Goal: Transaction & Acquisition: Purchase product/service

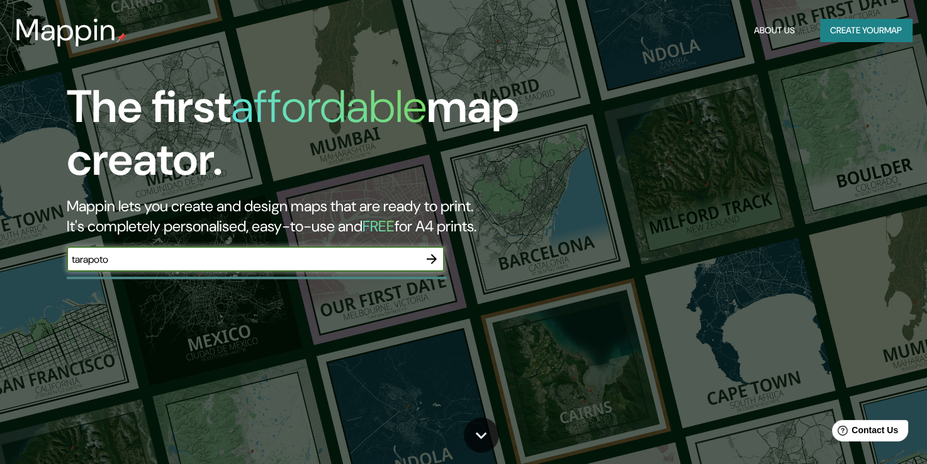
type input "tarapoto"
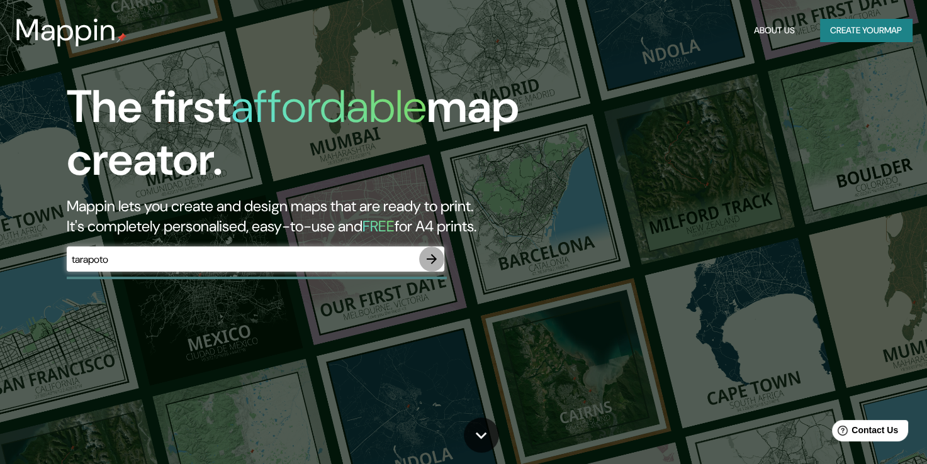
click at [429, 263] on icon "button" at bounding box center [431, 259] width 15 height 15
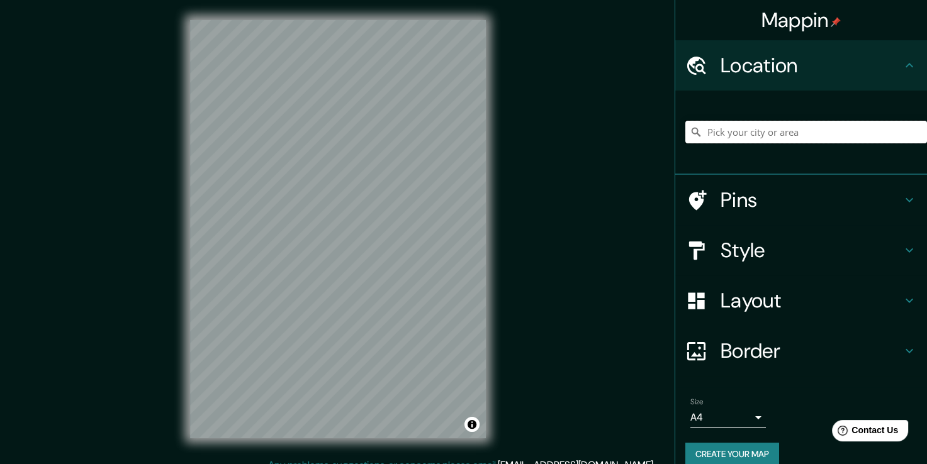
click at [749, 135] on input "Pick your city or area" at bounding box center [806, 132] width 242 height 23
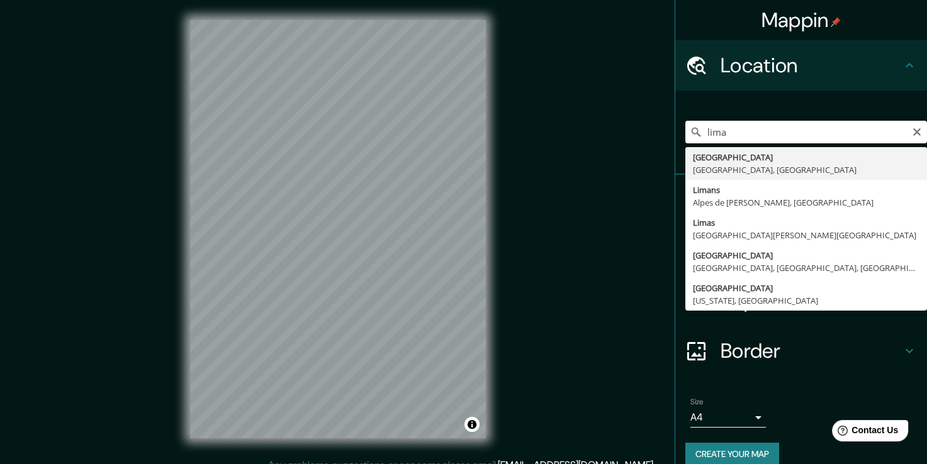
type input "[GEOGRAPHIC_DATA], [GEOGRAPHIC_DATA], [GEOGRAPHIC_DATA]"
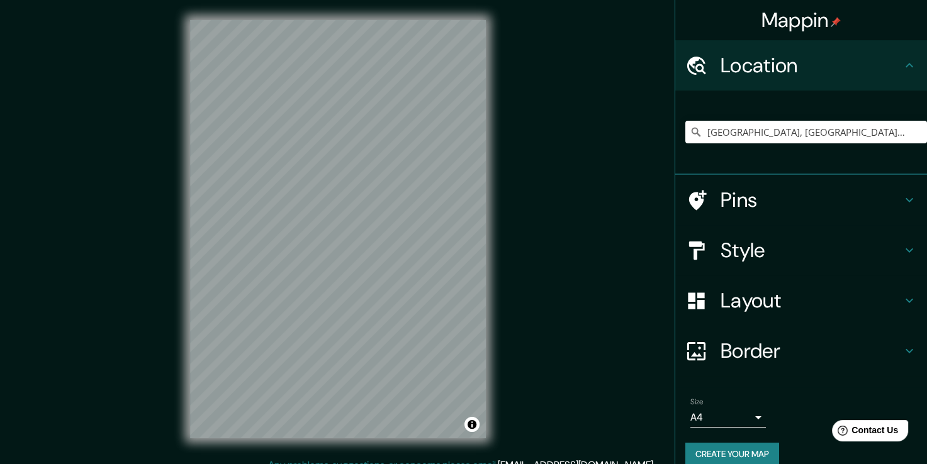
click at [903, 200] on icon at bounding box center [908, 199] width 15 height 15
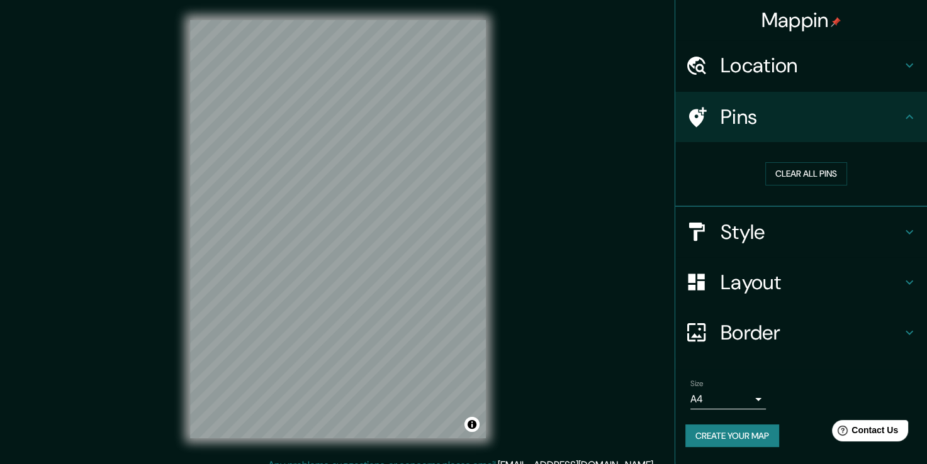
click at [905, 225] on icon at bounding box center [908, 232] width 15 height 15
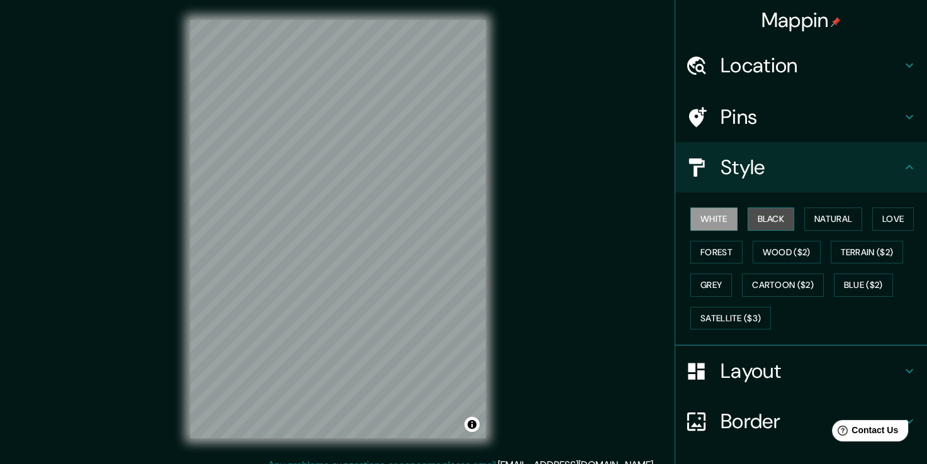
click at [758, 220] on button "Black" at bounding box center [770, 219] width 47 height 23
click at [811, 218] on button "Natural" at bounding box center [833, 219] width 58 height 23
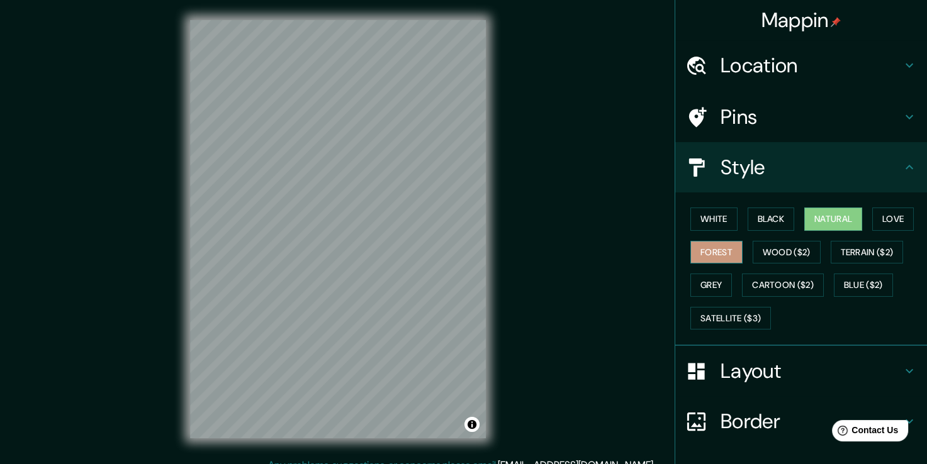
click at [713, 249] on button "Forest" at bounding box center [716, 252] width 52 height 23
click at [698, 218] on button "White" at bounding box center [713, 219] width 47 height 23
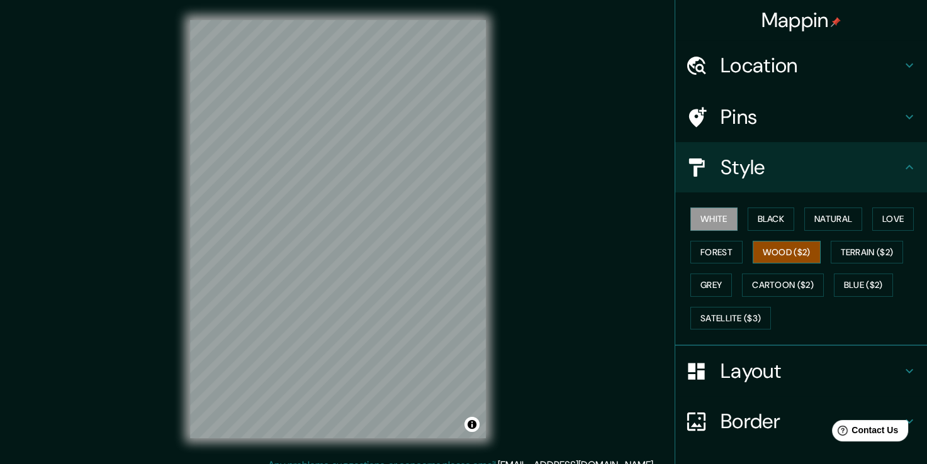
click at [771, 258] on button "Wood ($2)" at bounding box center [786, 252] width 68 height 23
click at [694, 288] on button "Grey" at bounding box center [711, 285] width 42 height 23
click at [714, 224] on button "White" at bounding box center [713, 219] width 47 height 23
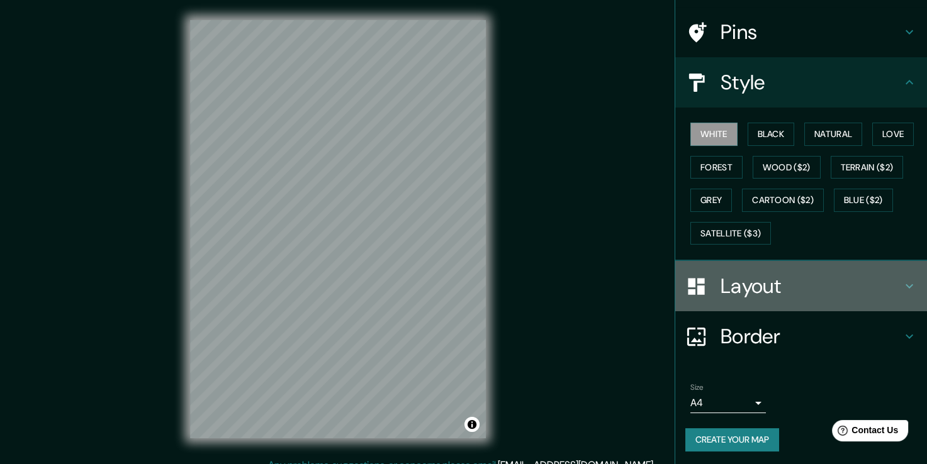
click at [884, 282] on h4 "Layout" at bounding box center [810, 286] width 181 height 25
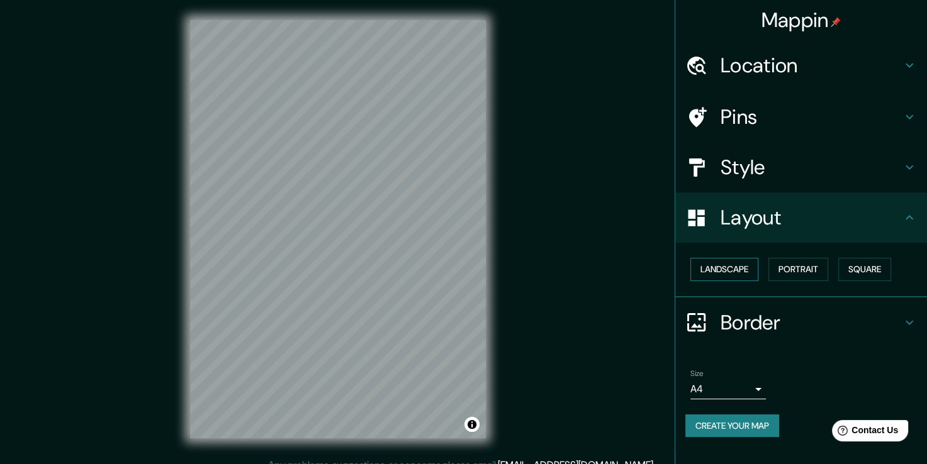
click at [735, 273] on button "Landscape" at bounding box center [724, 269] width 68 height 23
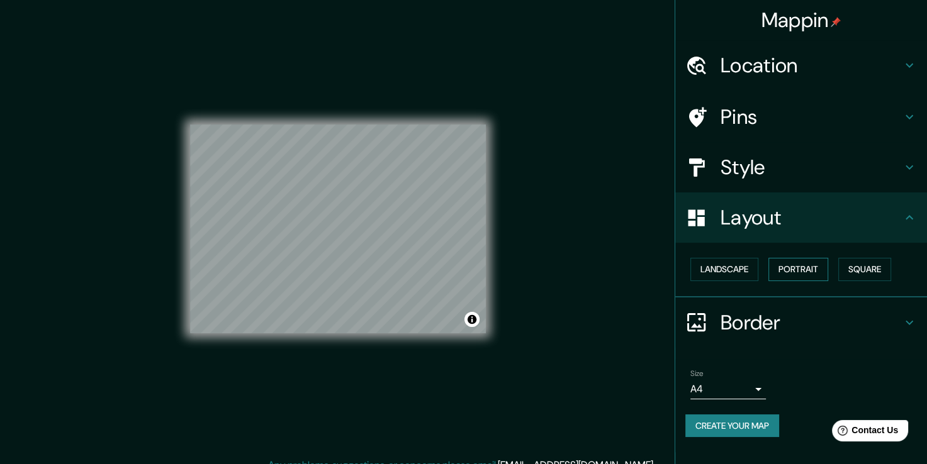
click at [790, 270] on button "Portrait" at bounding box center [798, 269] width 60 height 23
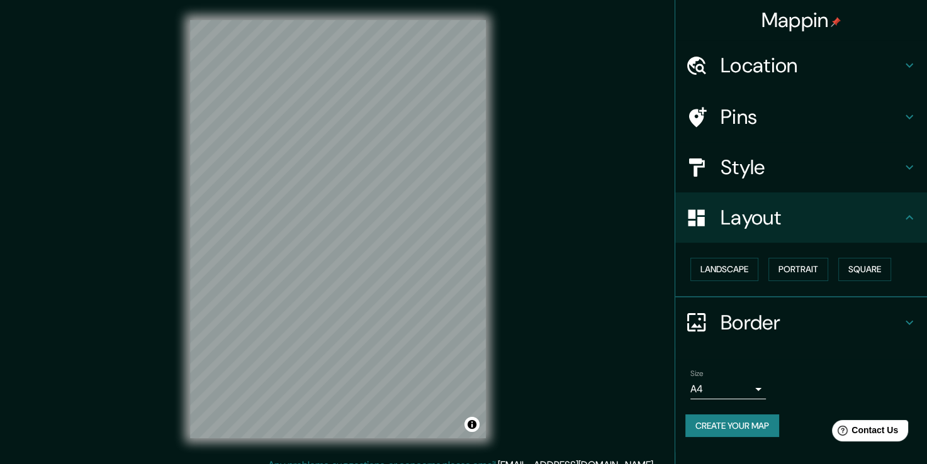
click at [896, 318] on h4 "Border" at bounding box center [810, 322] width 181 height 25
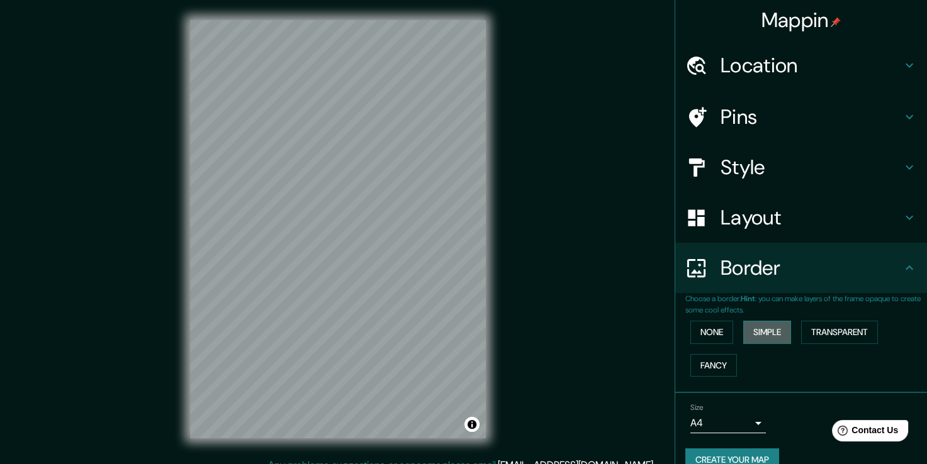
click at [765, 335] on button "Simple" at bounding box center [767, 332] width 48 height 23
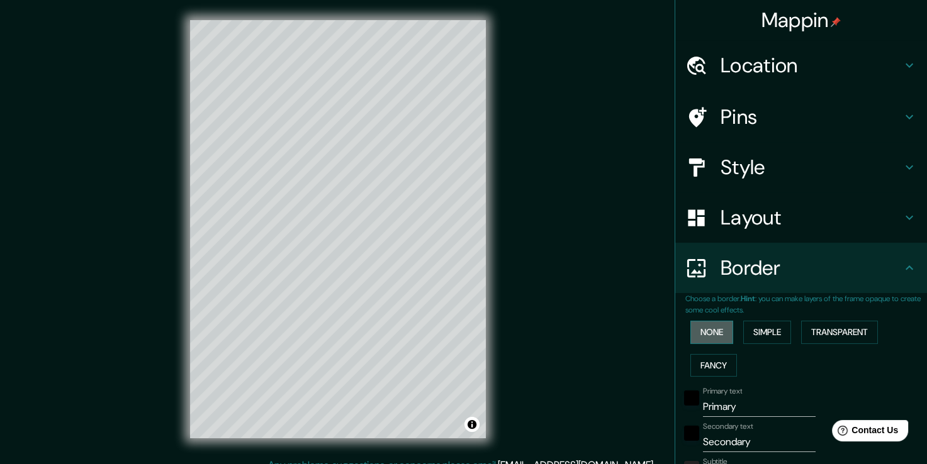
click at [717, 332] on button "None" at bounding box center [711, 332] width 43 height 23
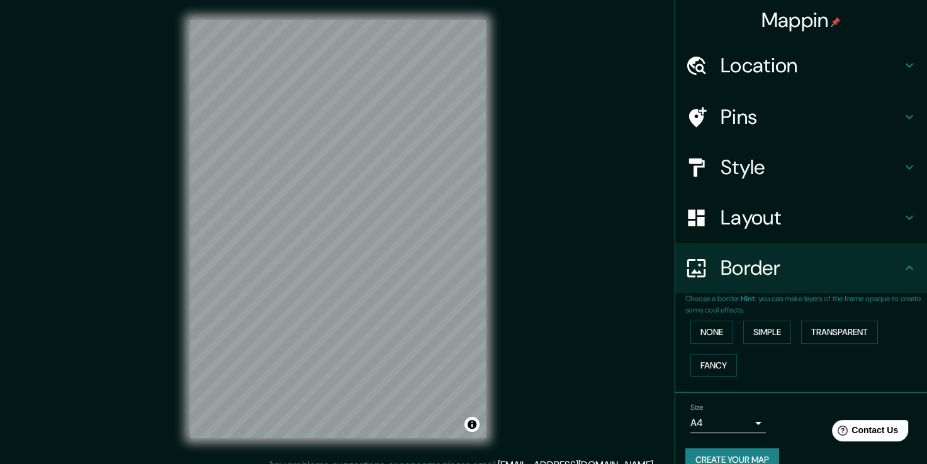
click at [733, 158] on h4 "Style" at bounding box center [810, 167] width 181 height 25
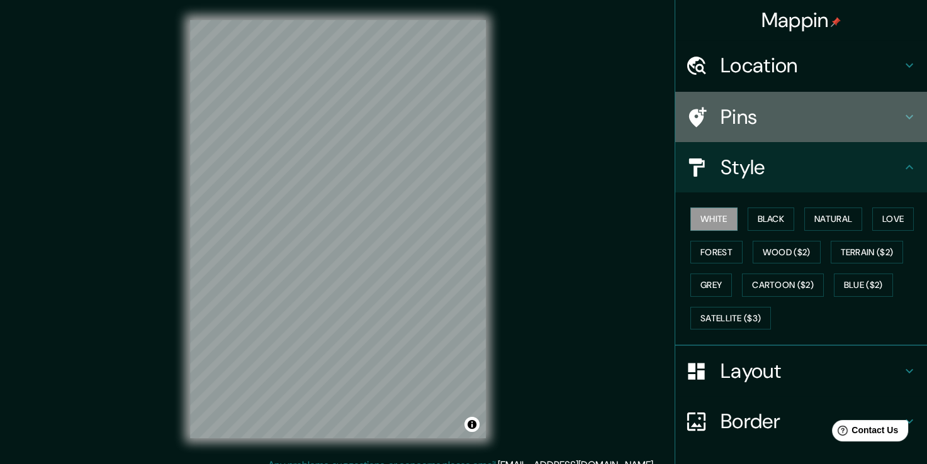
click at [720, 116] on h4 "Pins" at bounding box center [810, 116] width 181 height 25
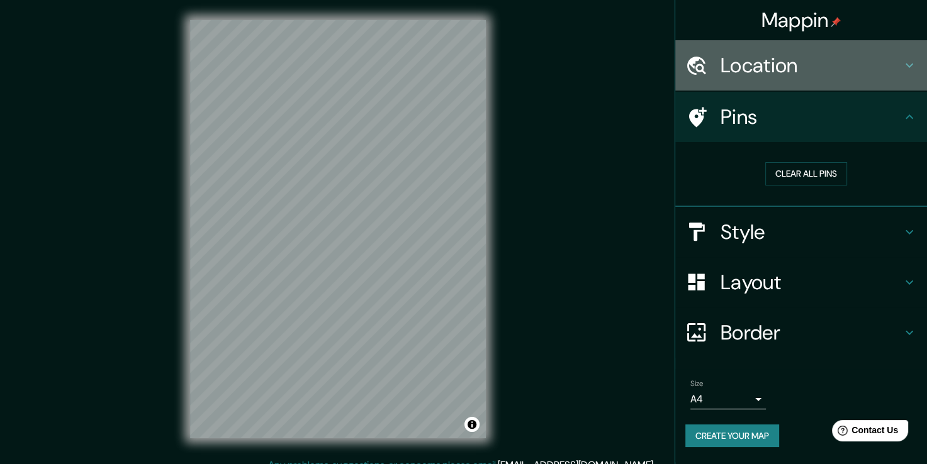
click at [738, 68] on h4 "Location" at bounding box center [810, 65] width 181 height 25
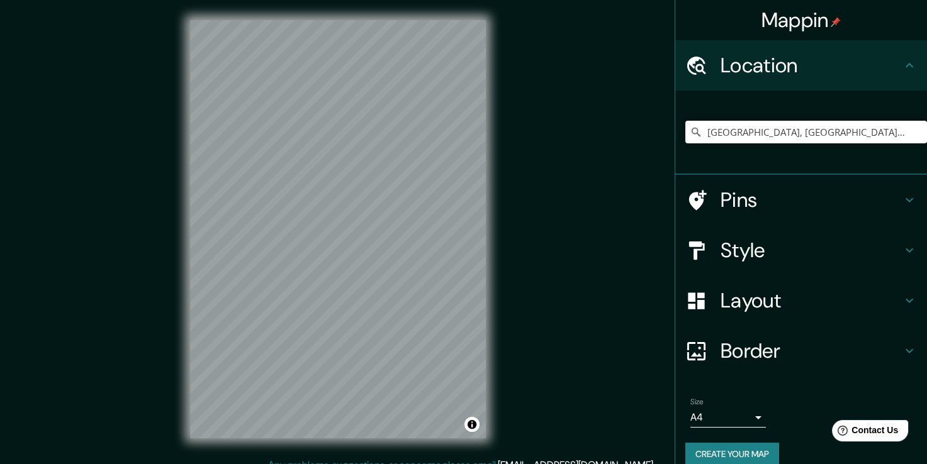
click at [740, 198] on h4 "Pins" at bounding box center [810, 199] width 181 height 25
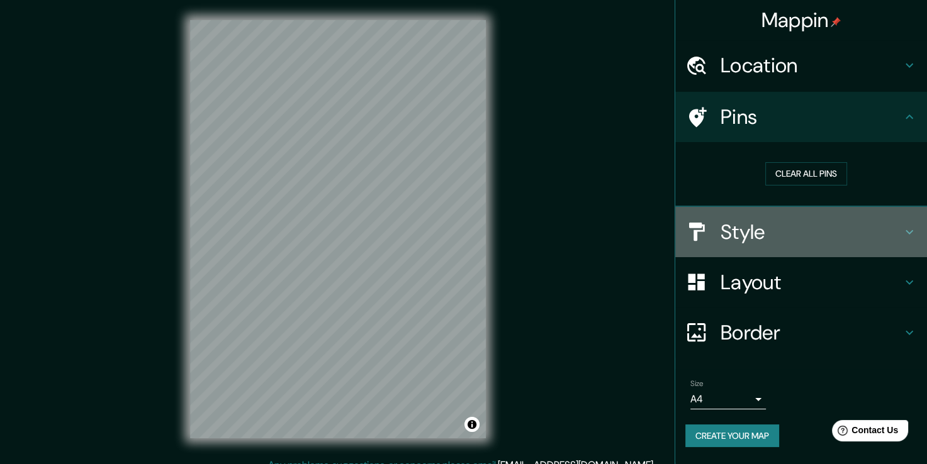
click at [745, 220] on h4 "Style" at bounding box center [810, 232] width 181 height 25
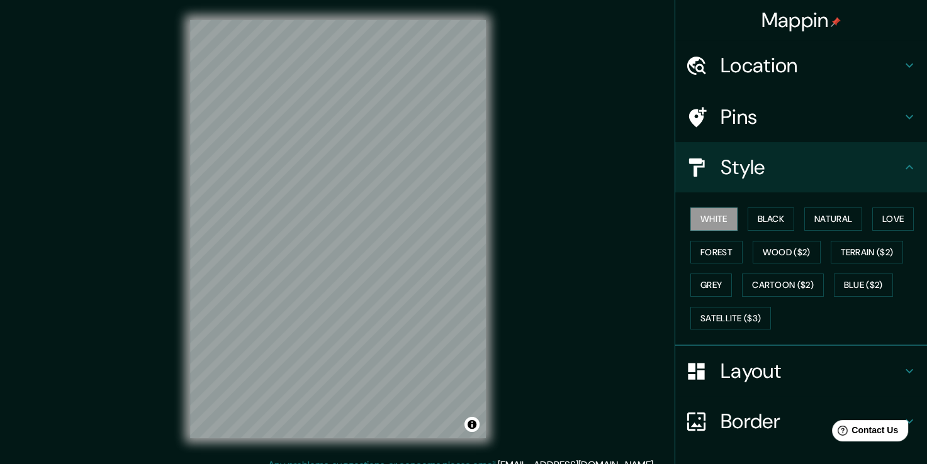
click at [735, 364] on h4 "Layout" at bounding box center [810, 371] width 181 height 25
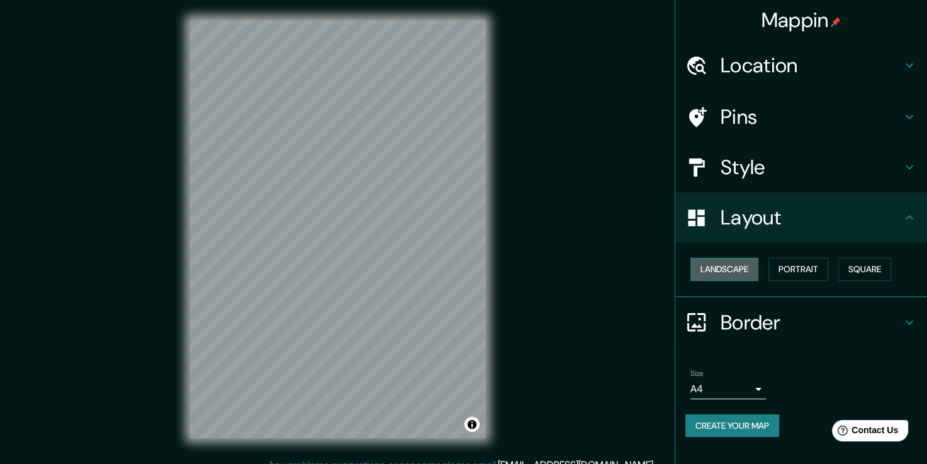
click at [723, 276] on button "Landscape" at bounding box center [724, 269] width 68 height 23
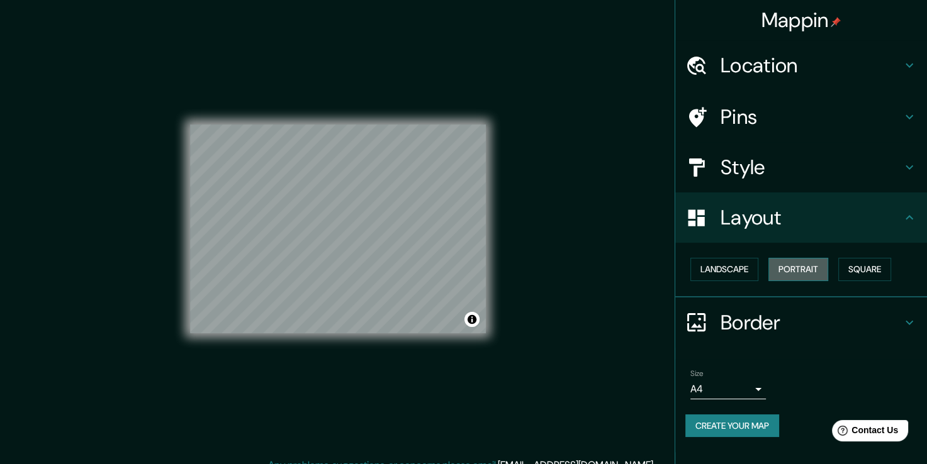
click at [781, 267] on button "Portrait" at bounding box center [798, 269] width 60 height 23
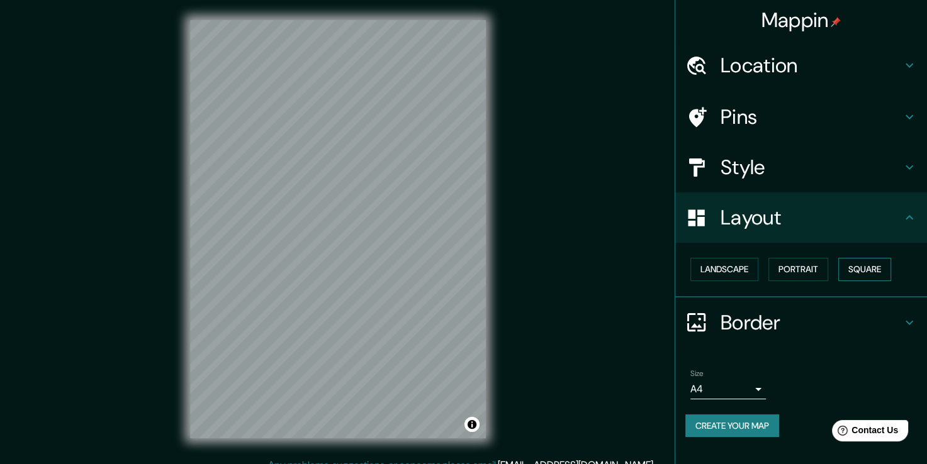
click at [864, 268] on button "Square" at bounding box center [864, 269] width 53 height 23
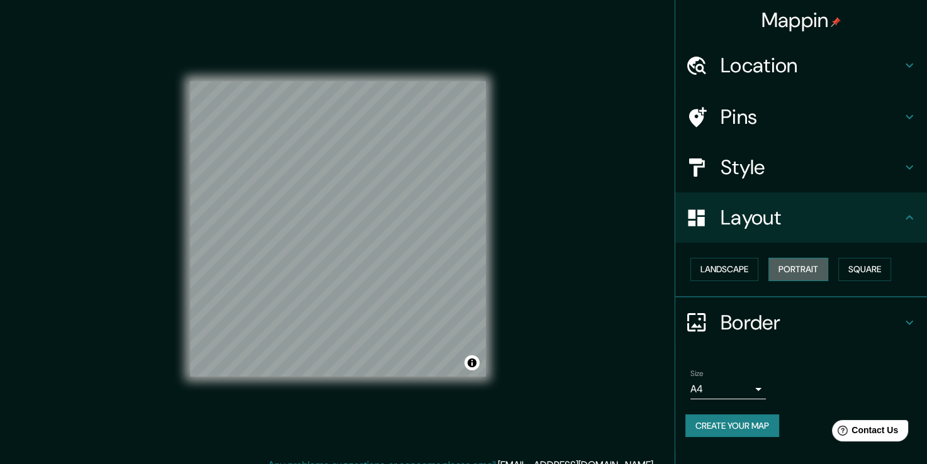
click at [809, 267] on button "Portrait" at bounding box center [798, 269] width 60 height 23
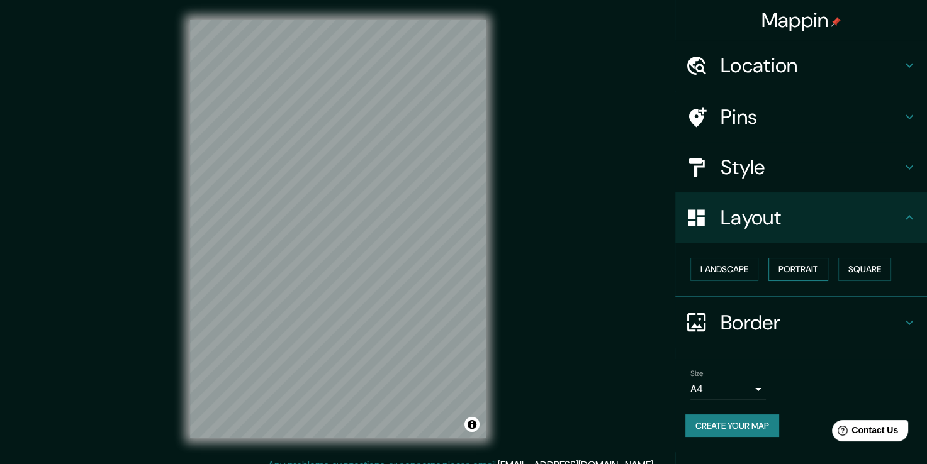
click at [822, 272] on button "Portrait" at bounding box center [798, 269] width 60 height 23
click at [854, 268] on button "Square" at bounding box center [864, 269] width 53 height 23
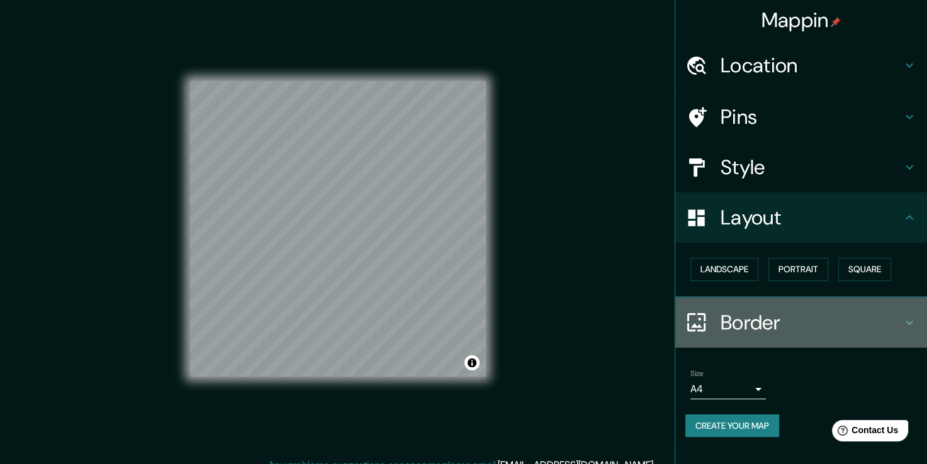
click at [736, 317] on h4 "Border" at bounding box center [810, 322] width 181 height 25
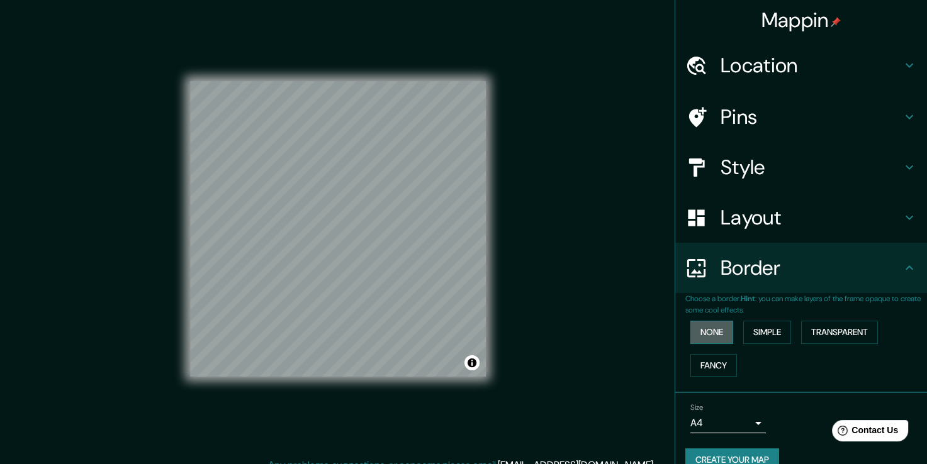
click at [709, 331] on button "None" at bounding box center [711, 332] width 43 height 23
click at [746, 331] on button "Simple" at bounding box center [767, 332] width 48 height 23
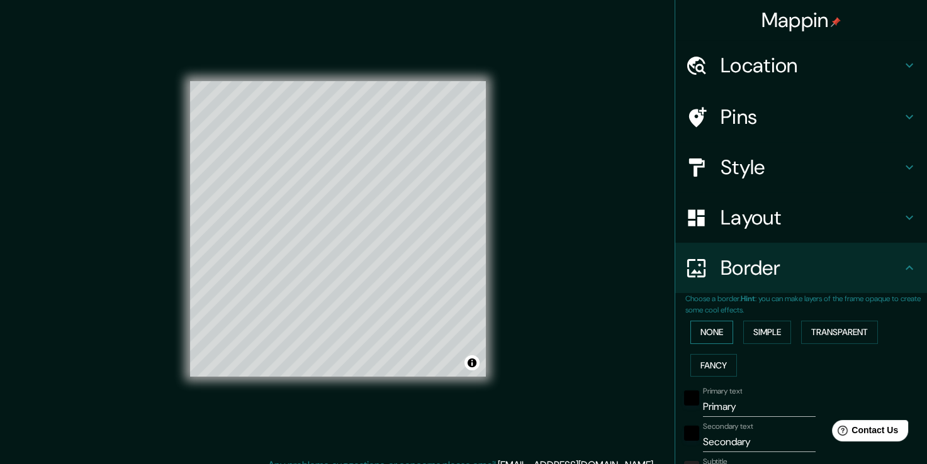
click at [712, 332] on button "None" at bounding box center [711, 332] width 43 height 23
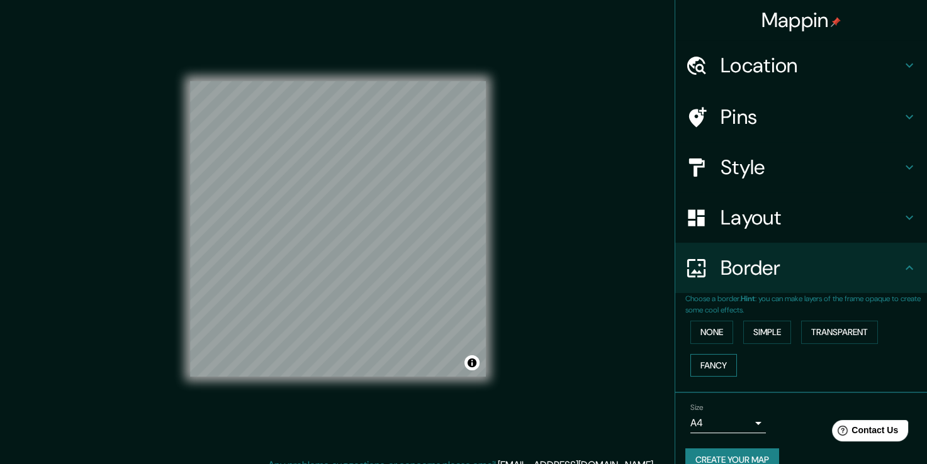
click at [710, 358] on button "Fancy" at bounding box center [713, 365] width 47 height 23
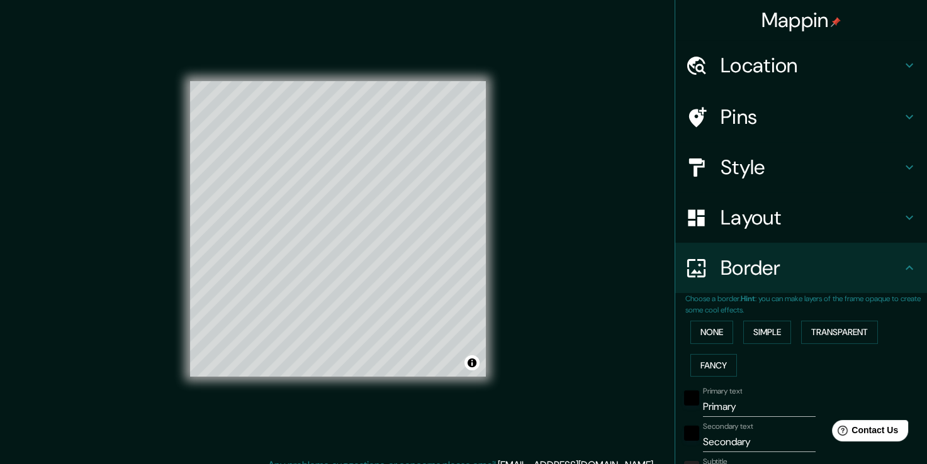
click at [791, 333] on div "None Simple Transparent Fancy" at bounding box center [806, 349] width 242 height 66
click at [825, 335] on button "Transparent" at bounding box center [839, 332] width 77 height 23
click at [696, 333] on button "None" at bounding box center [711, 332] width 43 height 23
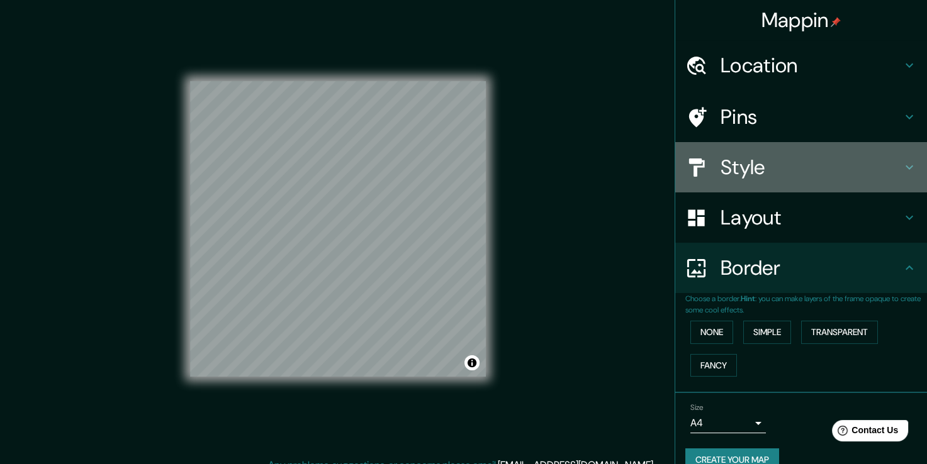
click at [725, 157] on h4 "Style" at bounding box center [810, 167] width 181 height 25
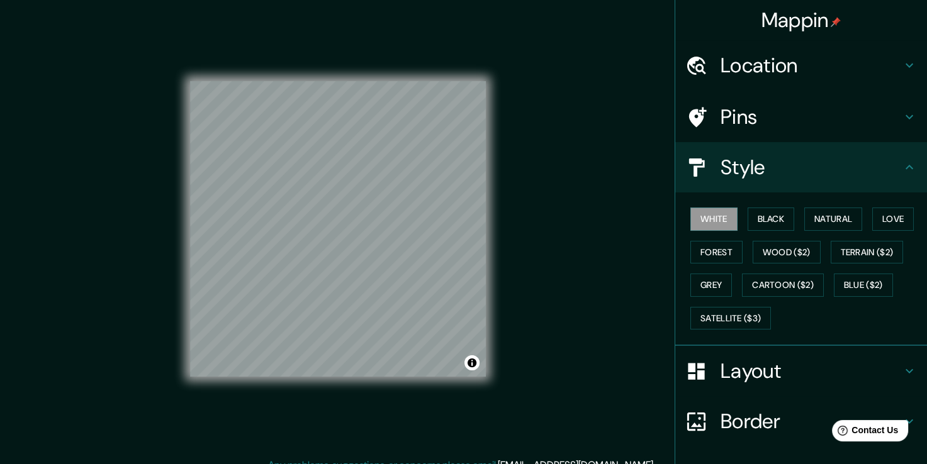
click at [762, 380] on h4 "Layout" at bounding box center [810, 371] width 181 height 25
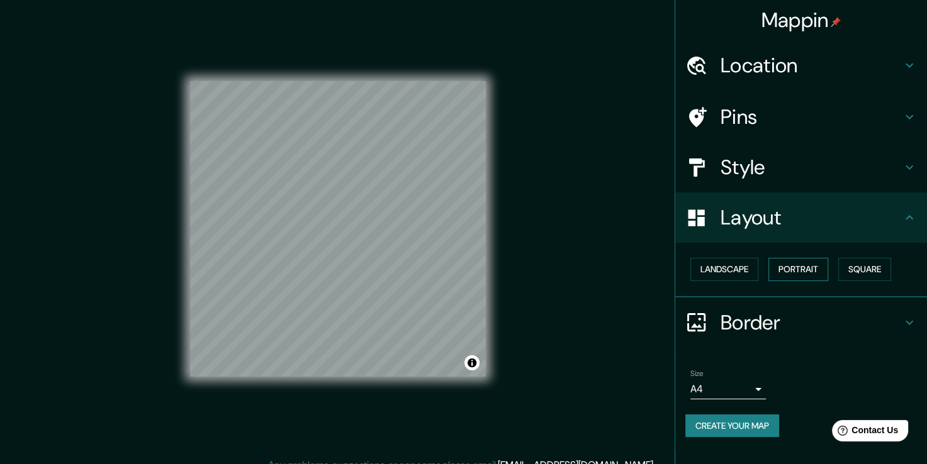
click at [790, 270] on button "Portrait" at bounding box center [798, 269] width 60 height 23
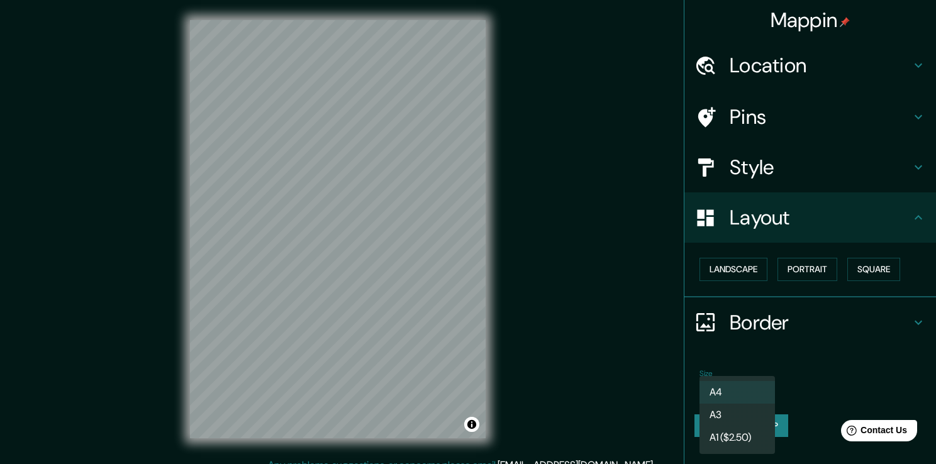
click at [759, 393] on body "Mappin Location [GEOGRAPHIC_DATA], [GEOGRAPHIC_DATA], [GEOGRAPHIC_DATA] Pins St…" at bounding box center [468, 232] width 936 height 464
click at [747, 411] on li "A3" at bounding box center [736, 415] width 75 height 23
type input "a4"
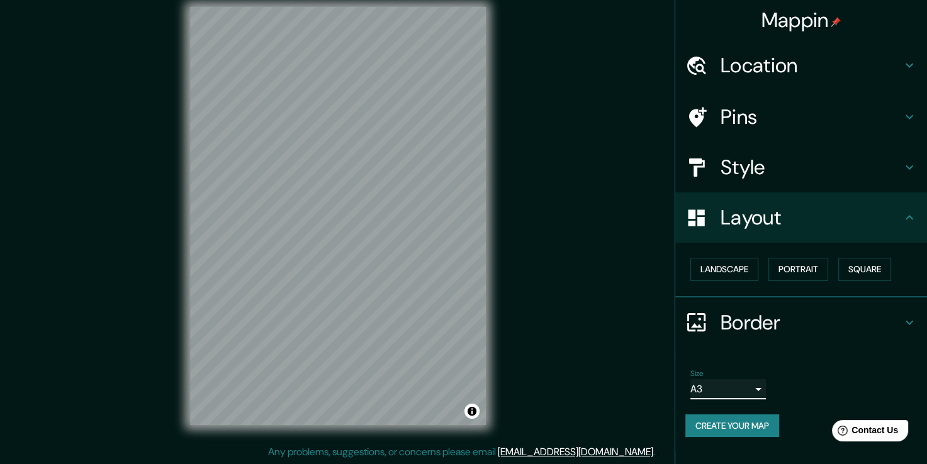
scroll to position [14, 0]
click at [915, 323] on icon at bounding box center [908, 322] width 15 height 15
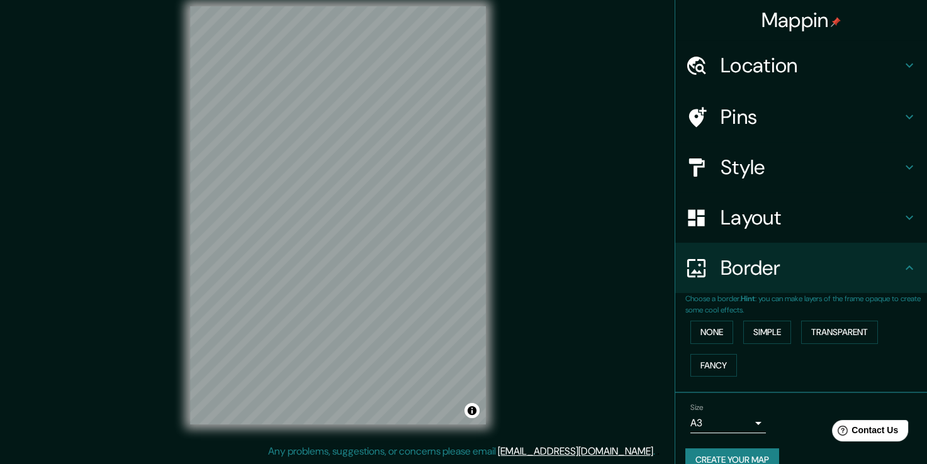
click at [586, 292] on div "Mappin Location [GEOGRAPHIC_DATA], [GEOGRAPHIC_DATA], [GEOGRAPHIC_DATA] Pins St…" at bounding box center [463, 225] width 927 height 478
click at [502, 331] on div "© Mapbox © OpenStreetMap Improve this map" at bounding box center [338, 215] width 336 height 458
